Goal: Navigation & Orientation: Find specific page/section

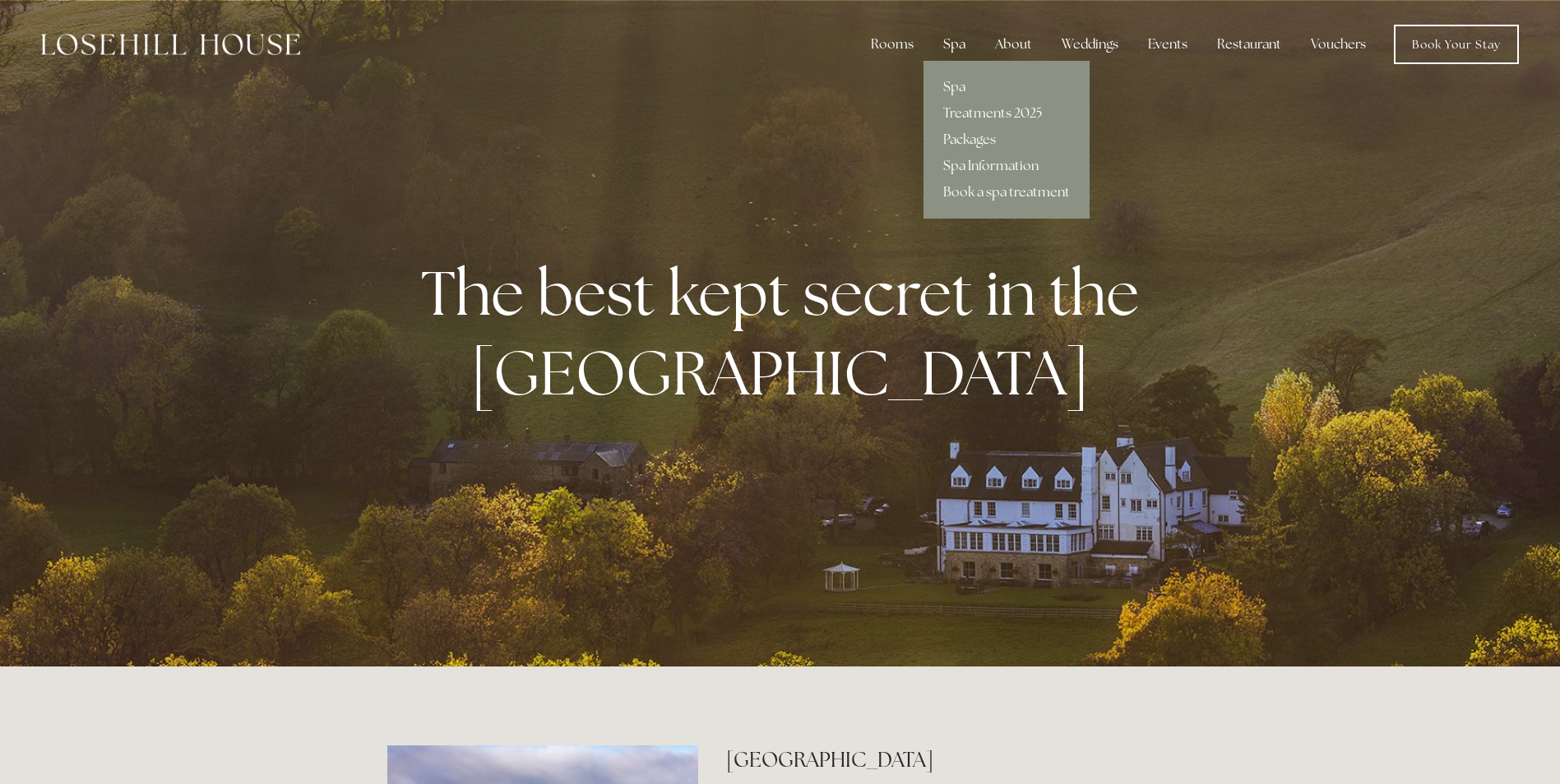
click at [945, 34] on div "Spa" at bounding box center [953, 43] width 48 height 32
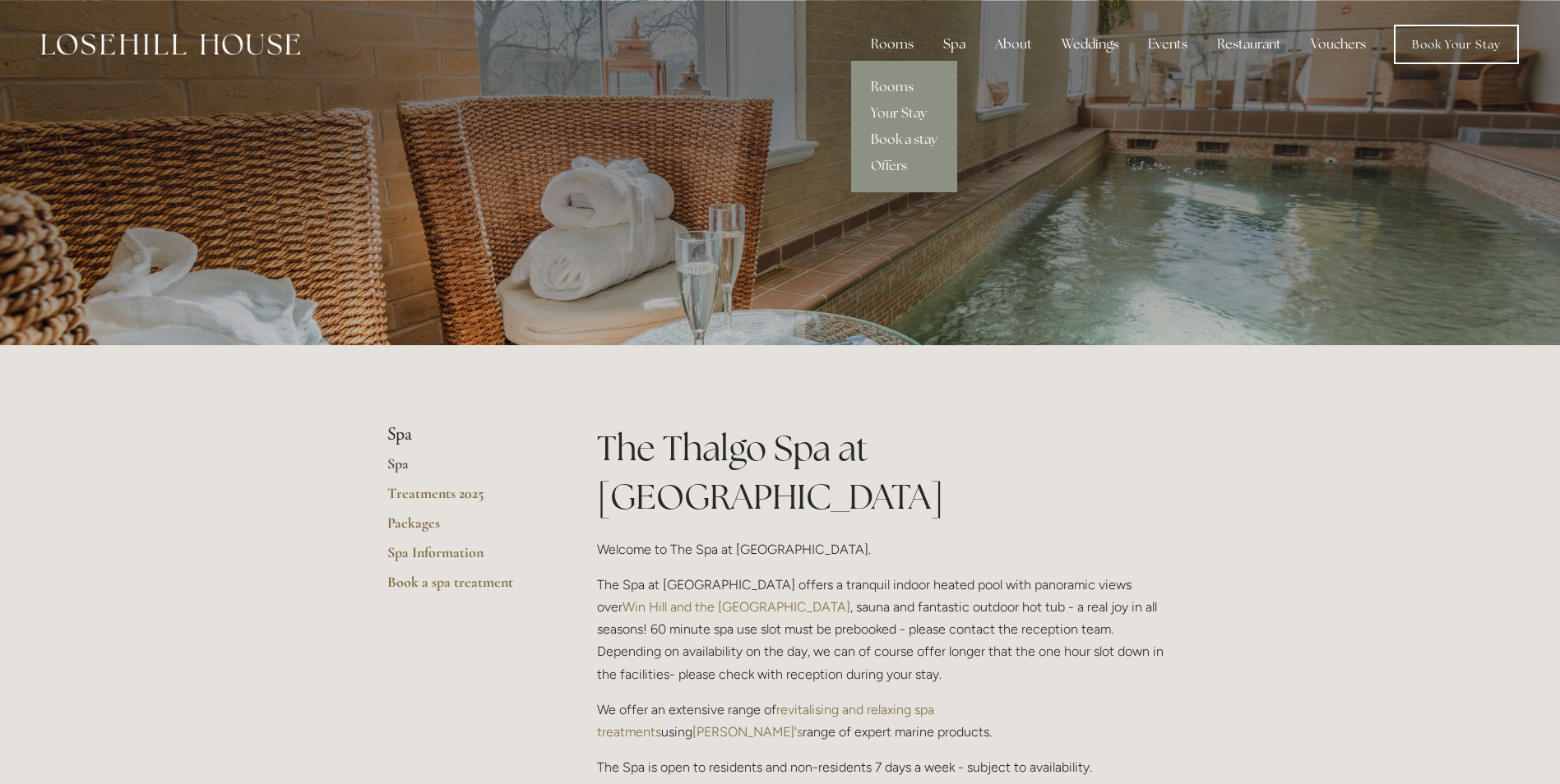
click at [903, 81] on link "Rooms" at bounding box center [904, 86] width 106 height 27
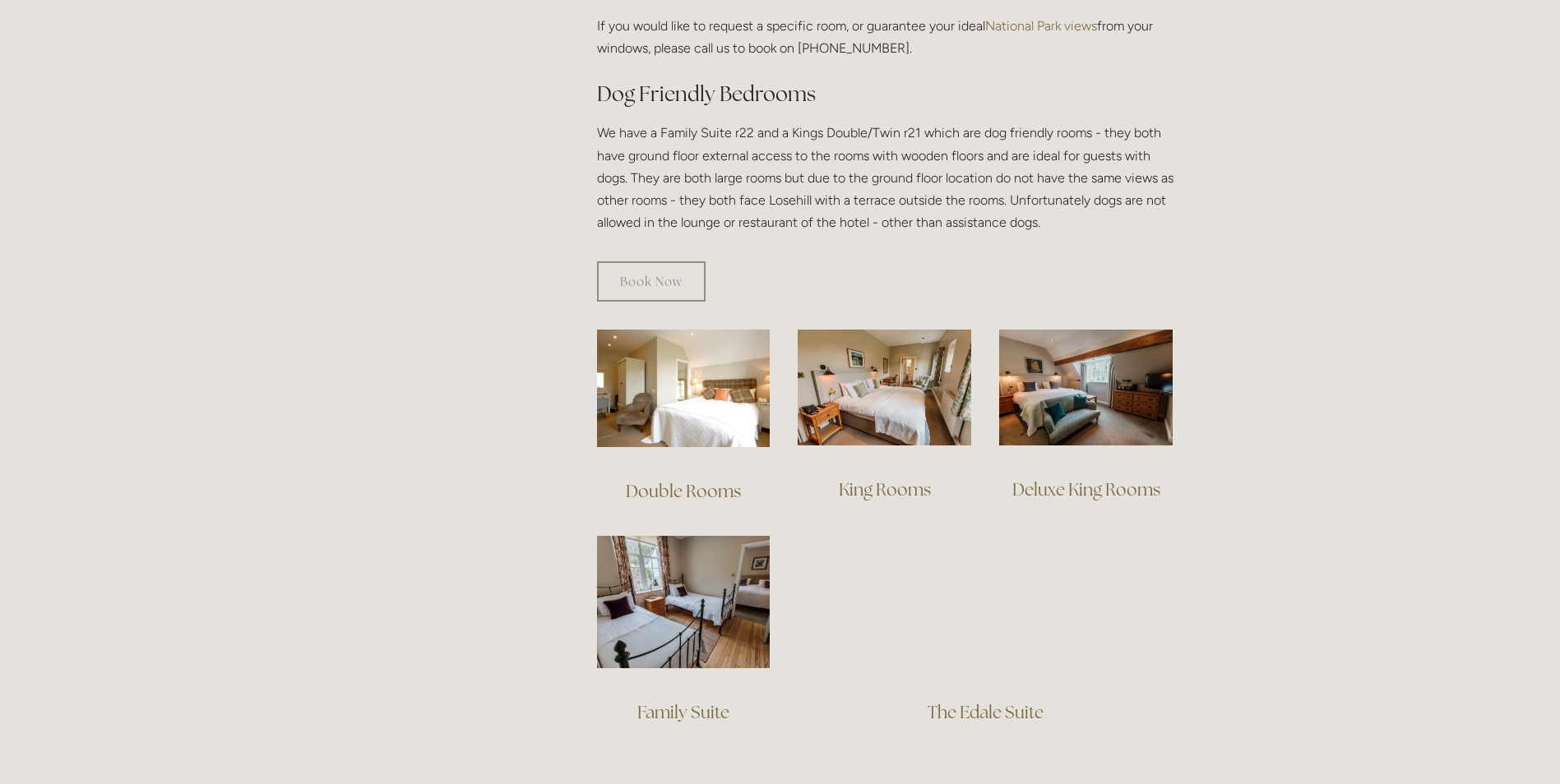
scroll to position [1068, 0]
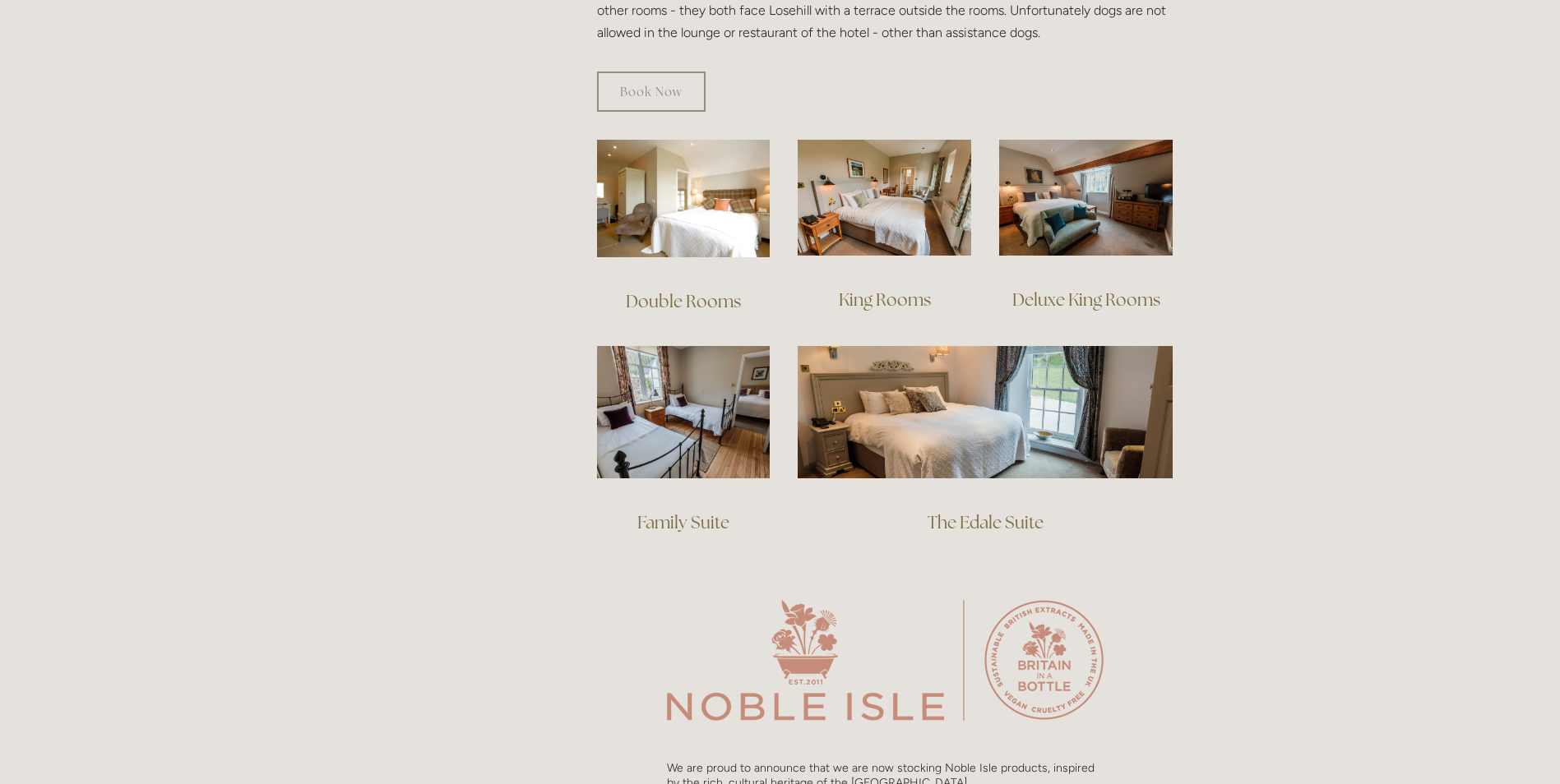
click at [714, 290] on link "Double Rooms" at bounding box center [683, 301] width 115 height 23
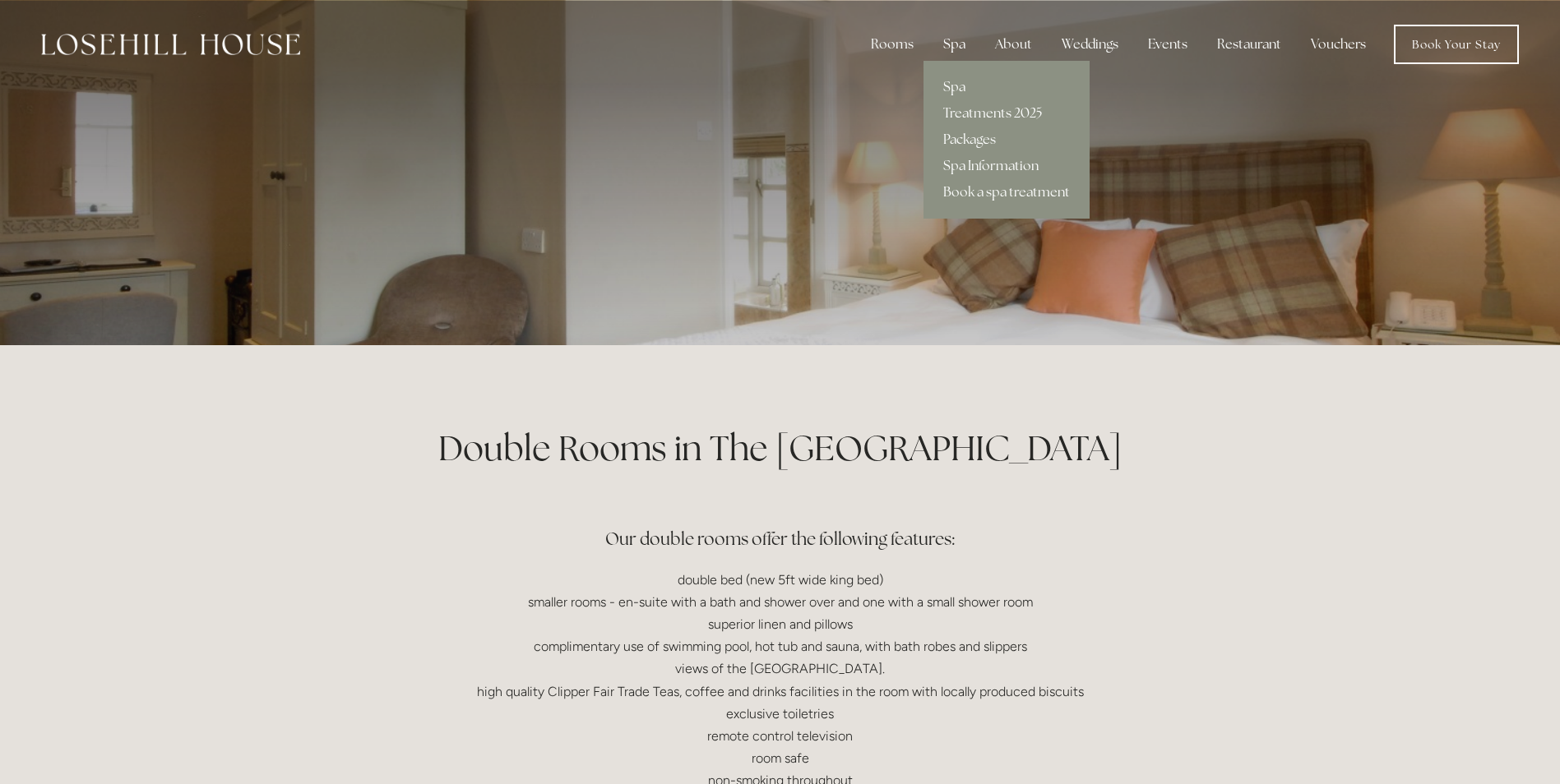
click at [946, 38] on div "Spa" at bounding box center [953, 43] width 48 height 32
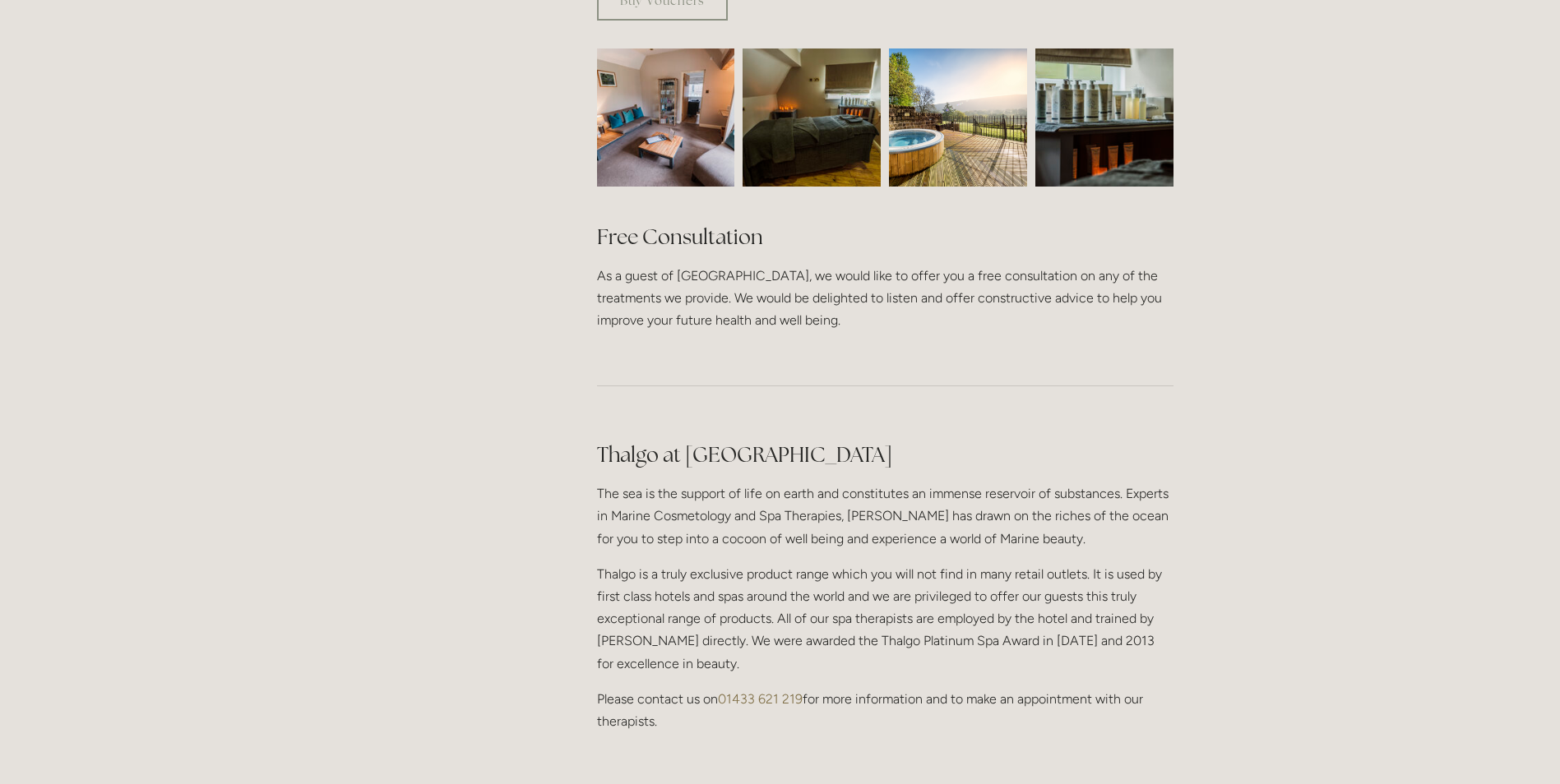
scroll to position [986, 0]
